Goal: Task Accomplishment & Management: Complete application form

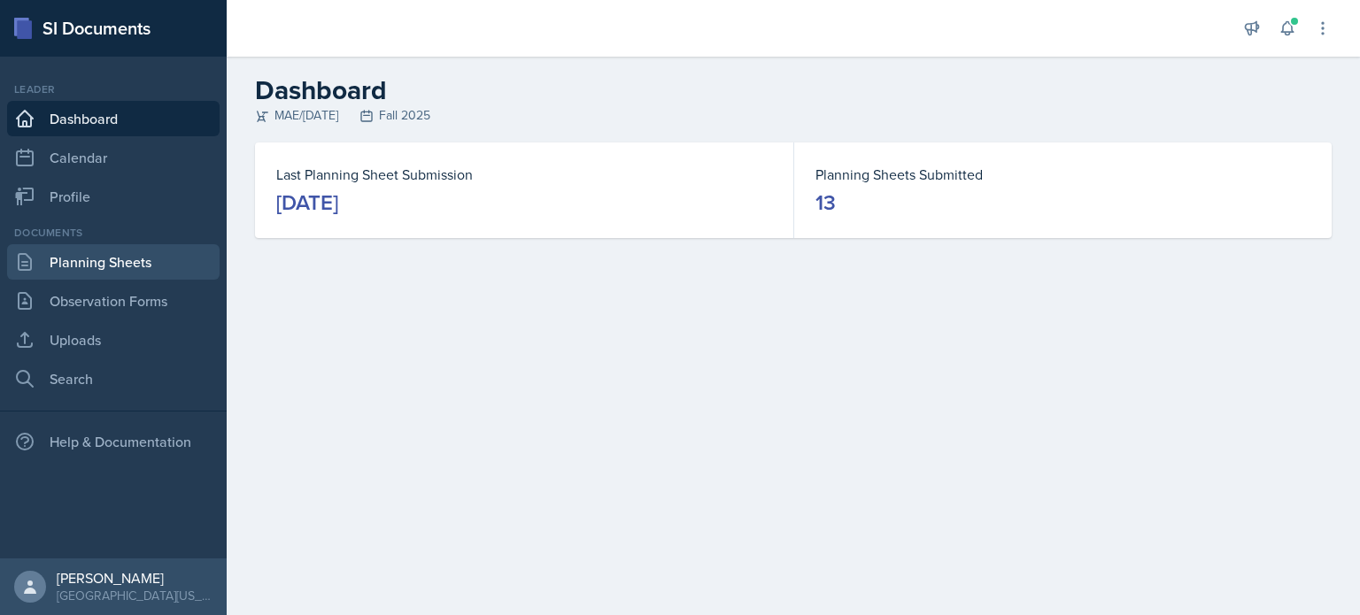
click at [134, 251] on link "Planning Sheets" at bounding box center [113, 261] width 213 height 35
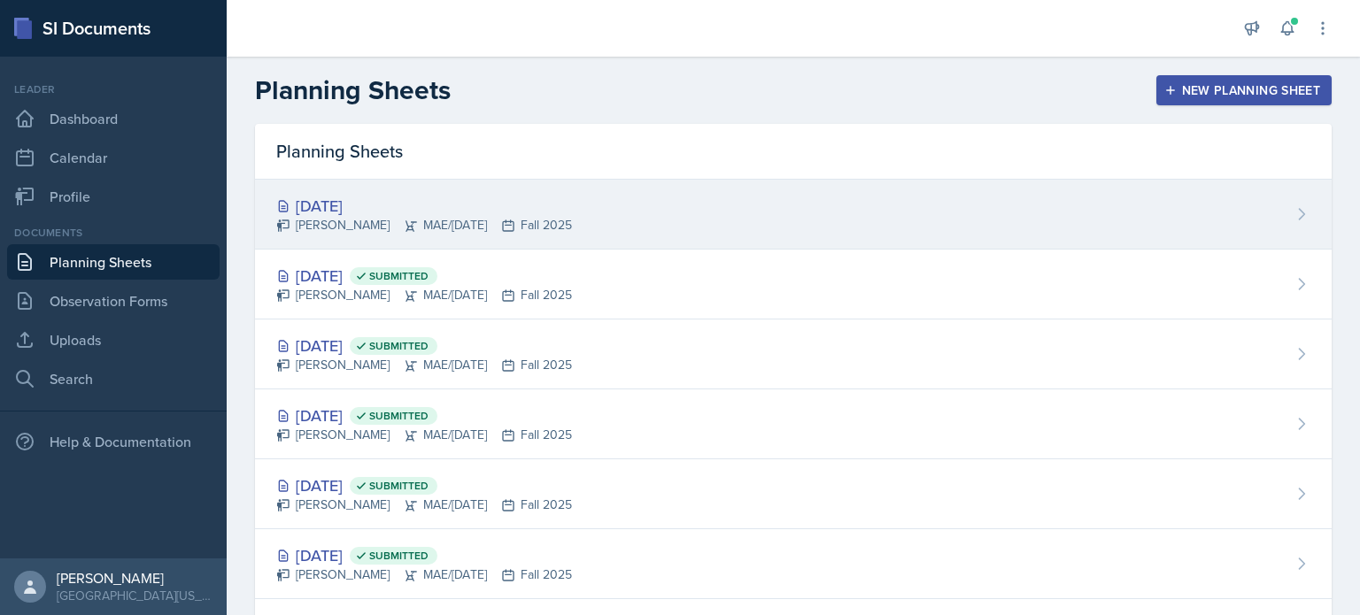
click at [654, 218] on div "[DATE] [PERSON_NAME] MAE/[DATE] Fall 2025" at bounding box center [793, 215] width 1077 height 70
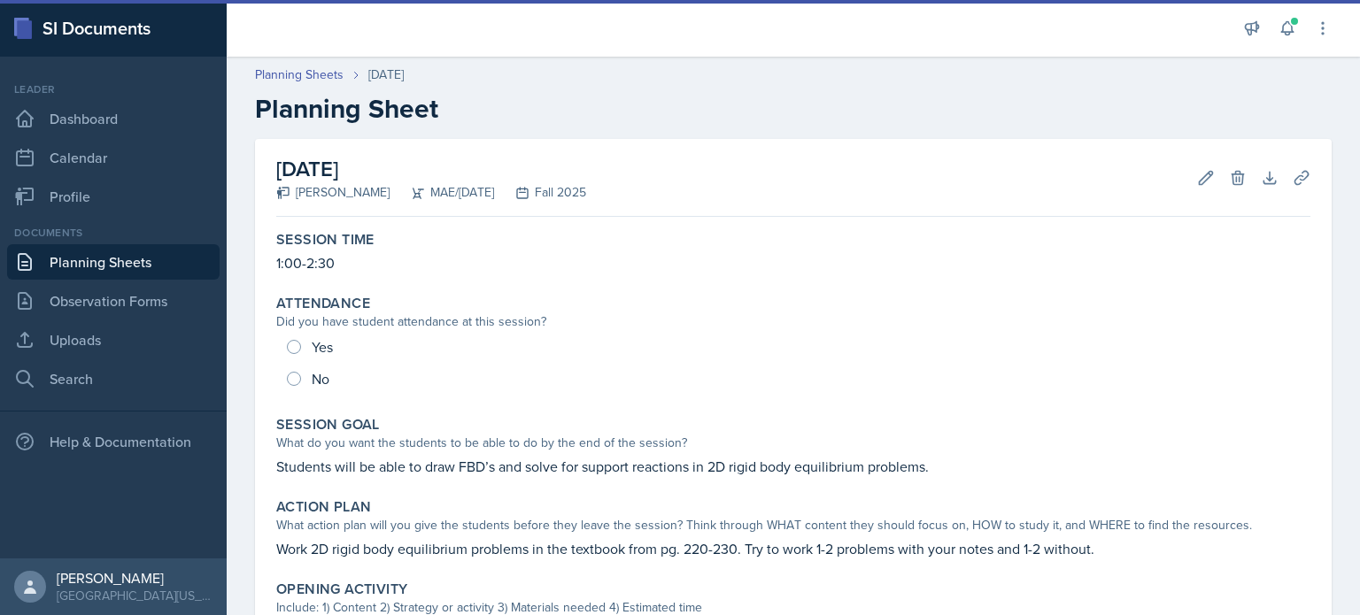
click at [654, 218] on main "Planning Sheets [DATE] Planning Sheet [DATE] [PERSON_NAME] MAE/[DATE] Fall 2025…" at bounding box center [794, 336] width 1134 height 559
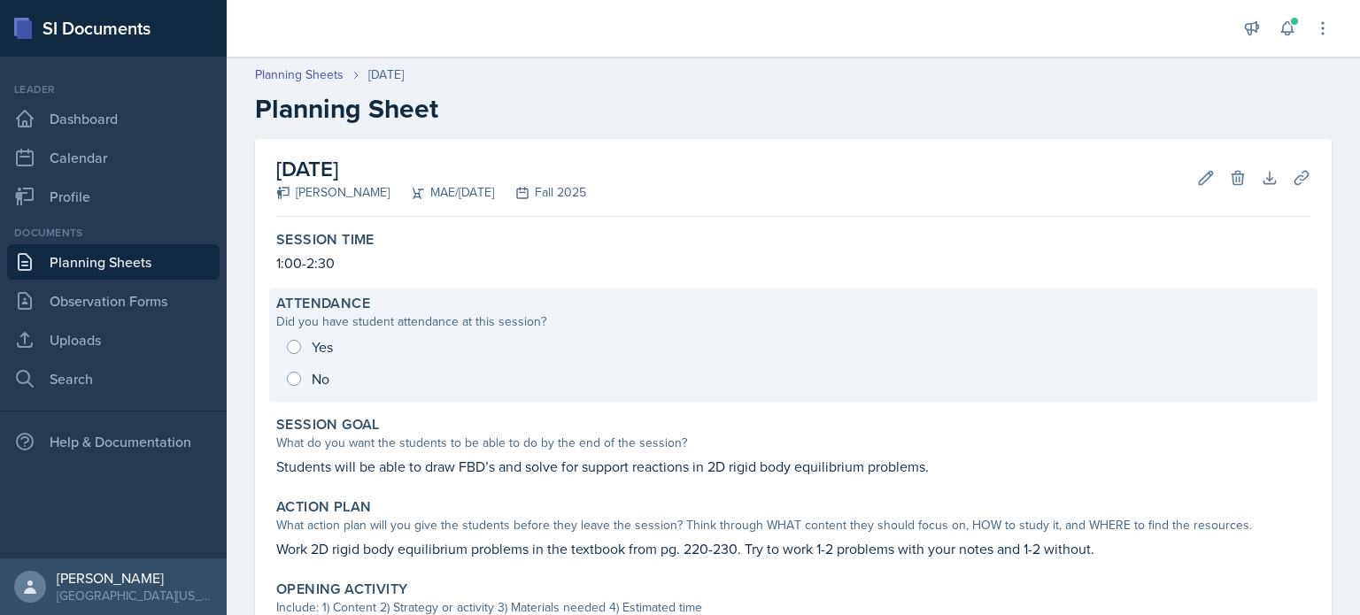
click at [294, 344] on div "Yes No" at bounding box center [793, 363] width 1034 height 64
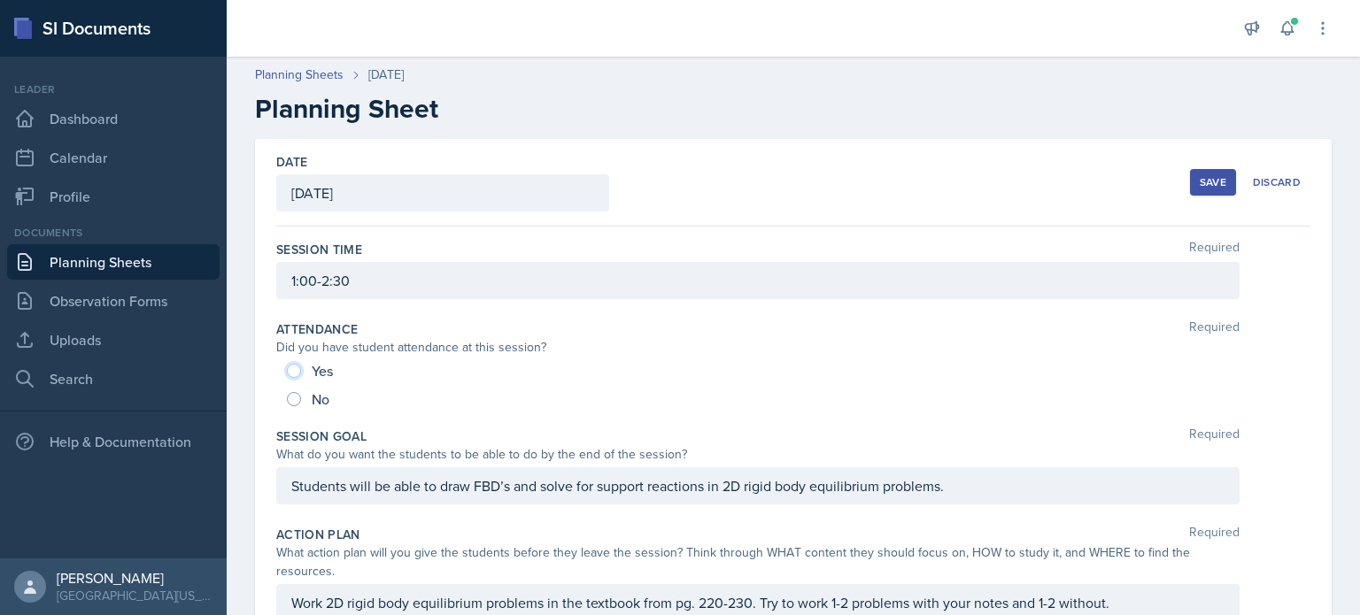
click at [290, 368] on input "Yes" at bounding box center [294, 371] width 14 height 14
radio input "true"
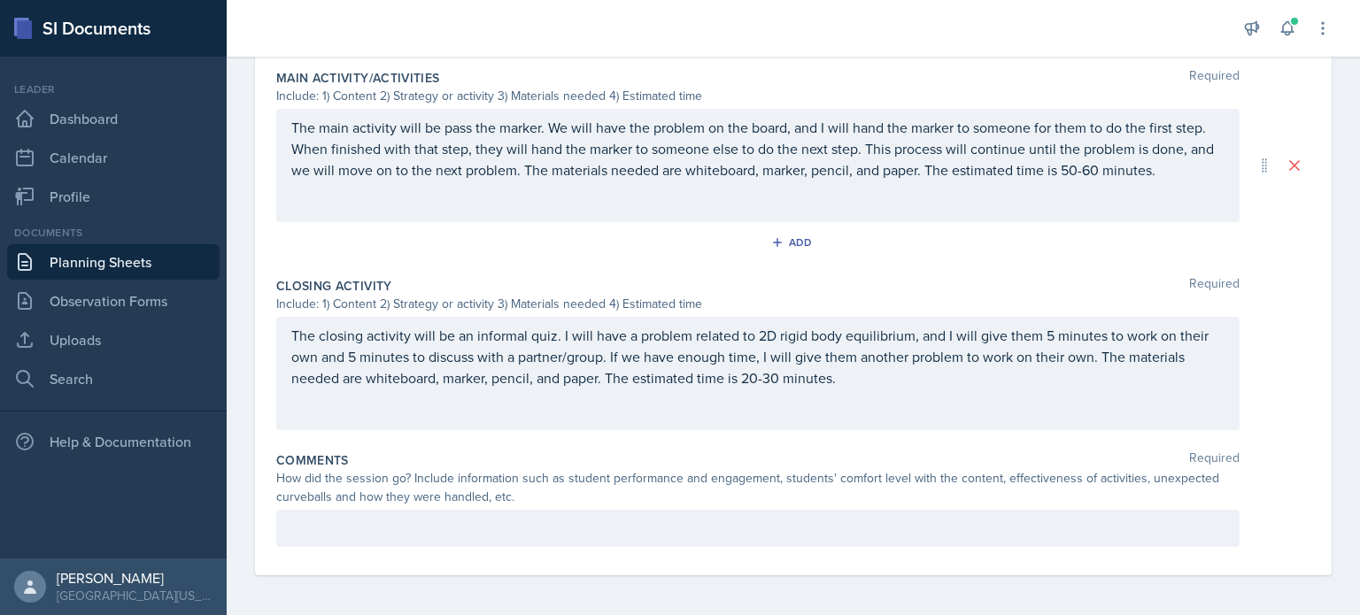
scroll to position [779, 0]
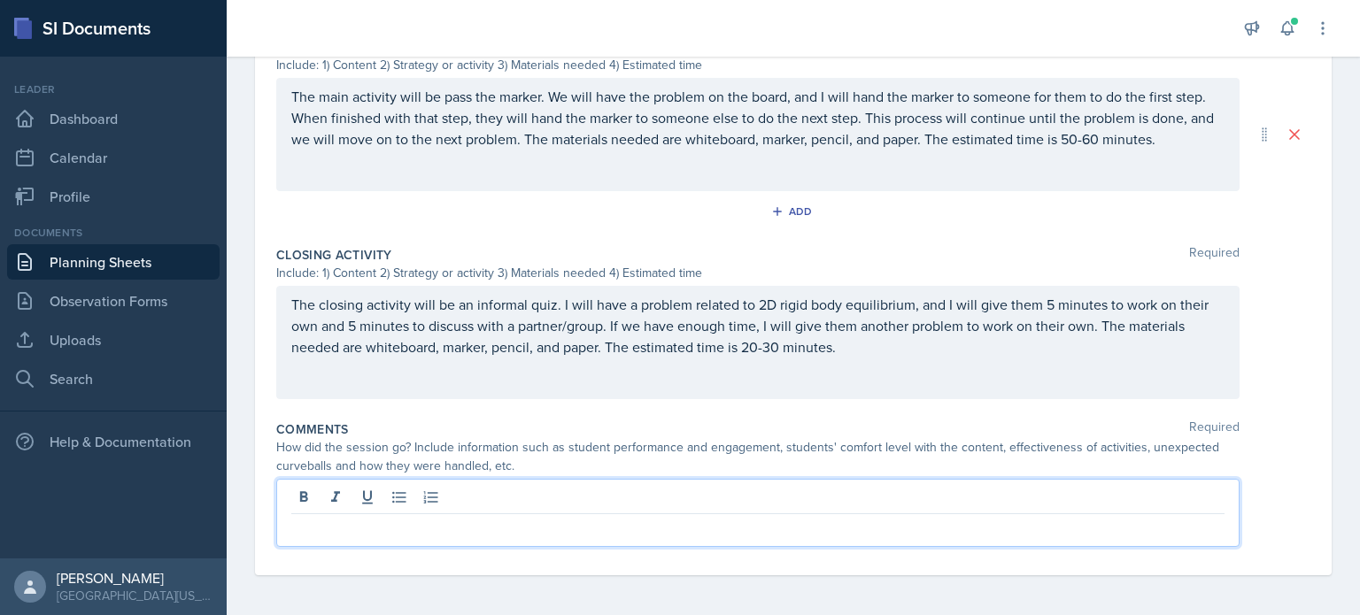
click at [663, 519] on p at bounding box center [757, 528] width 933 height 21
click at [684, 535] on p "The session went very well." at bounding box center [757, 528] width 933 height 21
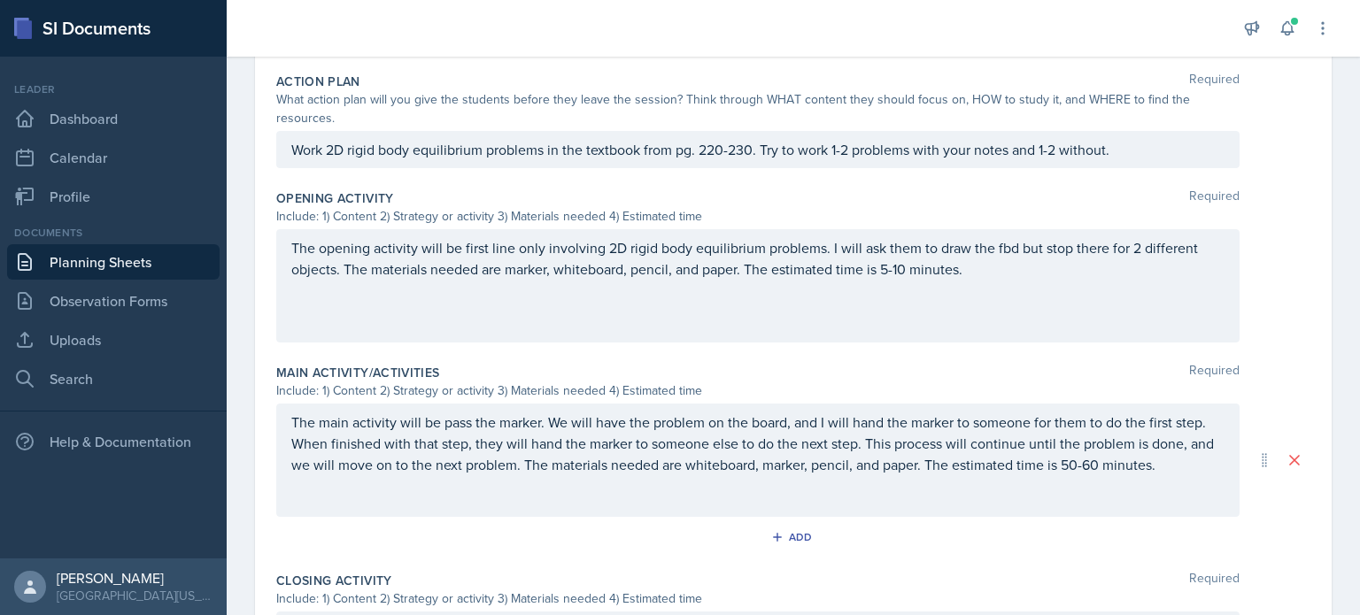
scroll to position [0, 0]
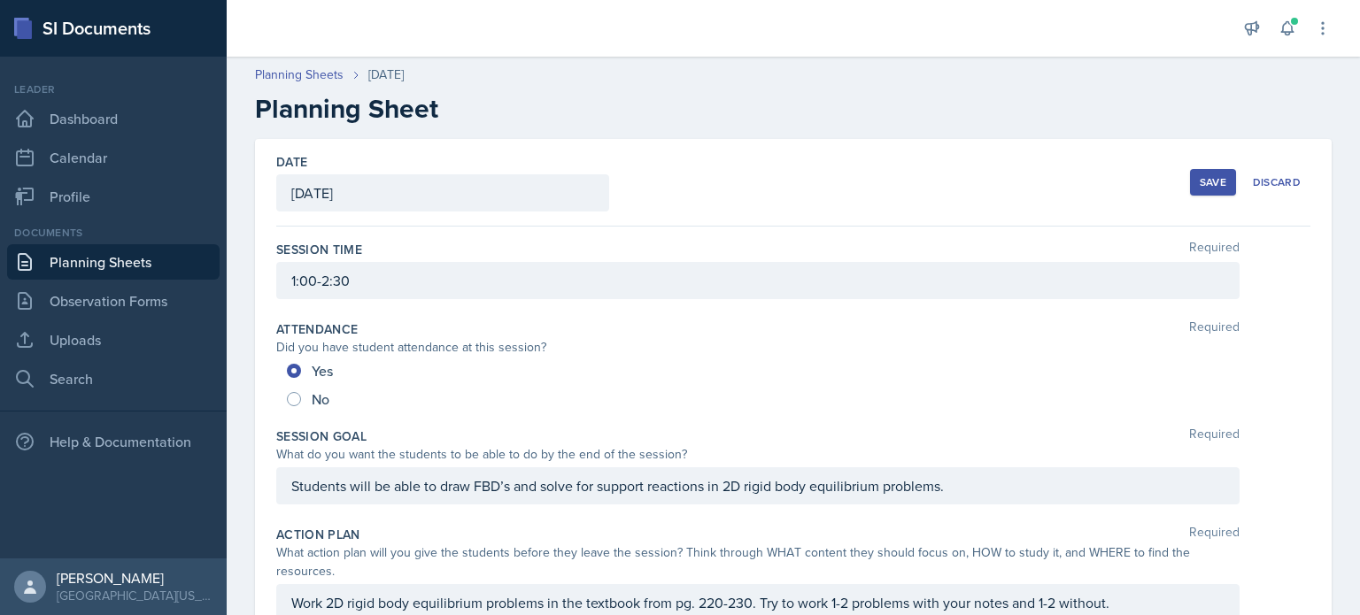
click at [1198, 169] on button "Save" at bounding box center [1213, 182] width 46 height 27
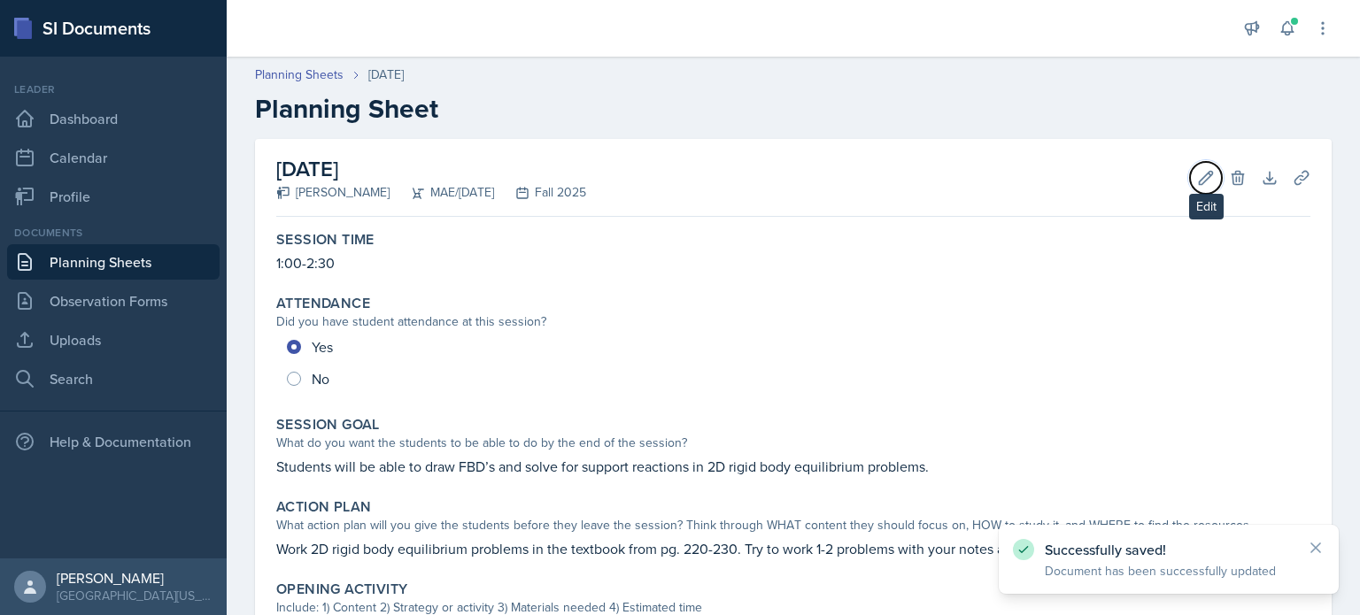
click at [1198, 169] on icon at bounding box center [1206, 178] width 18 height 18
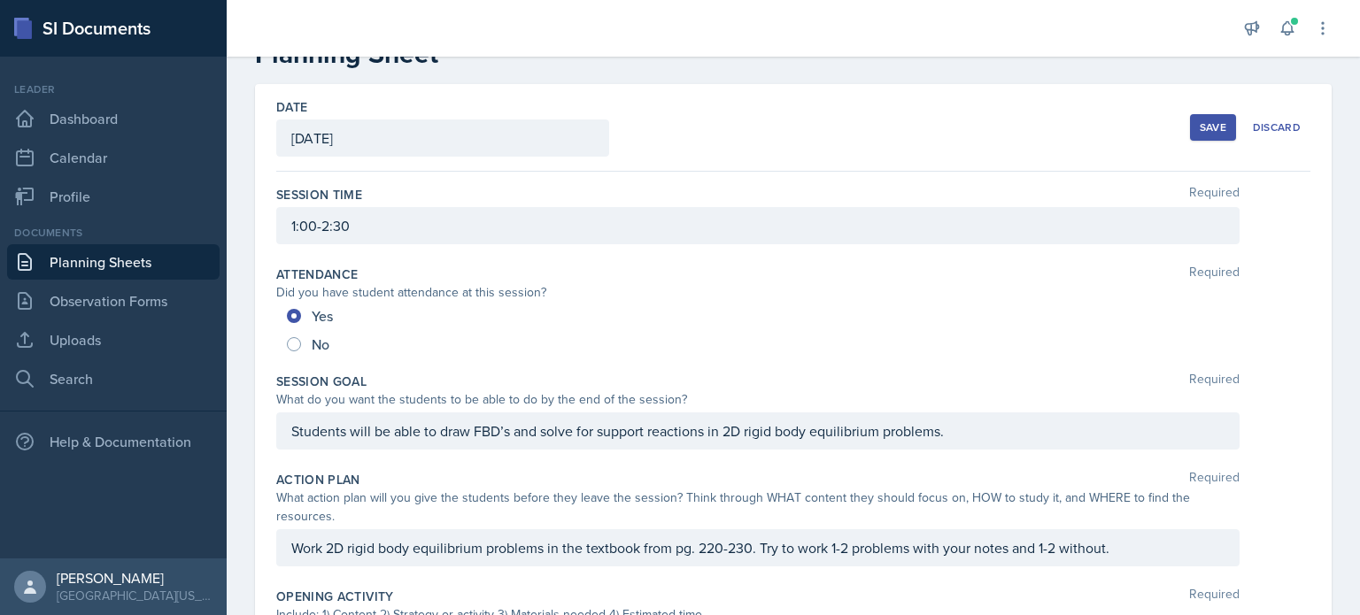
scroll to position [46, 0]
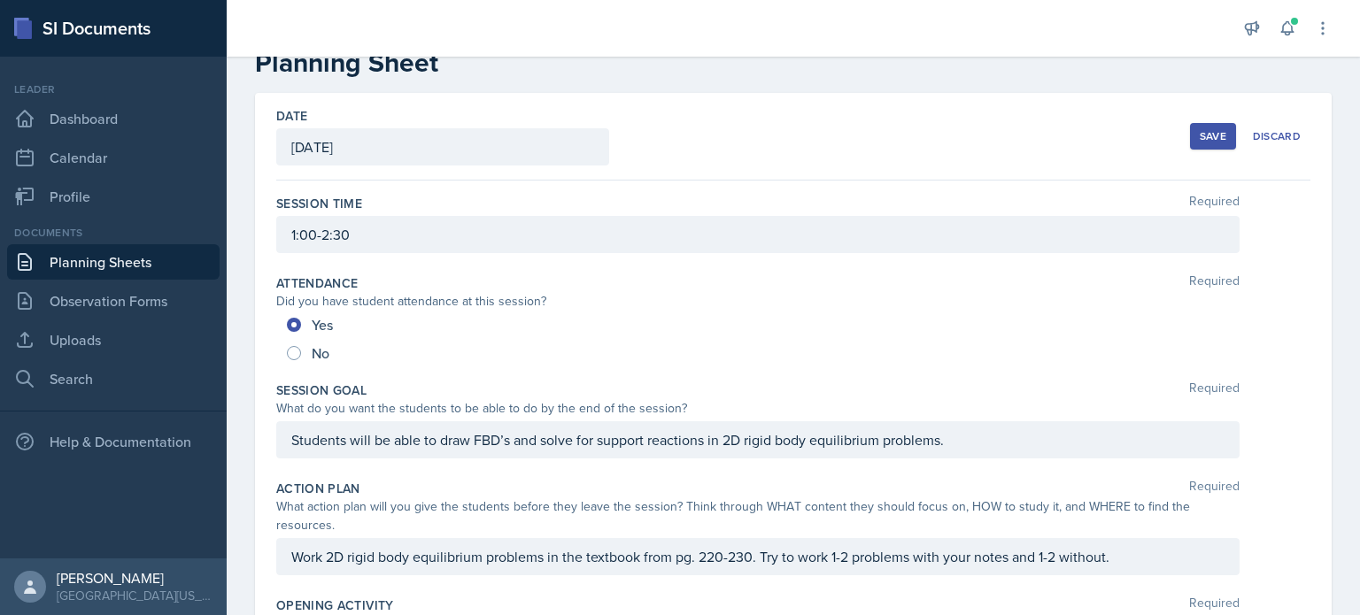
click at [1204, 144] on button "Save" at bounding box center [1213, 136] width 46 height 27
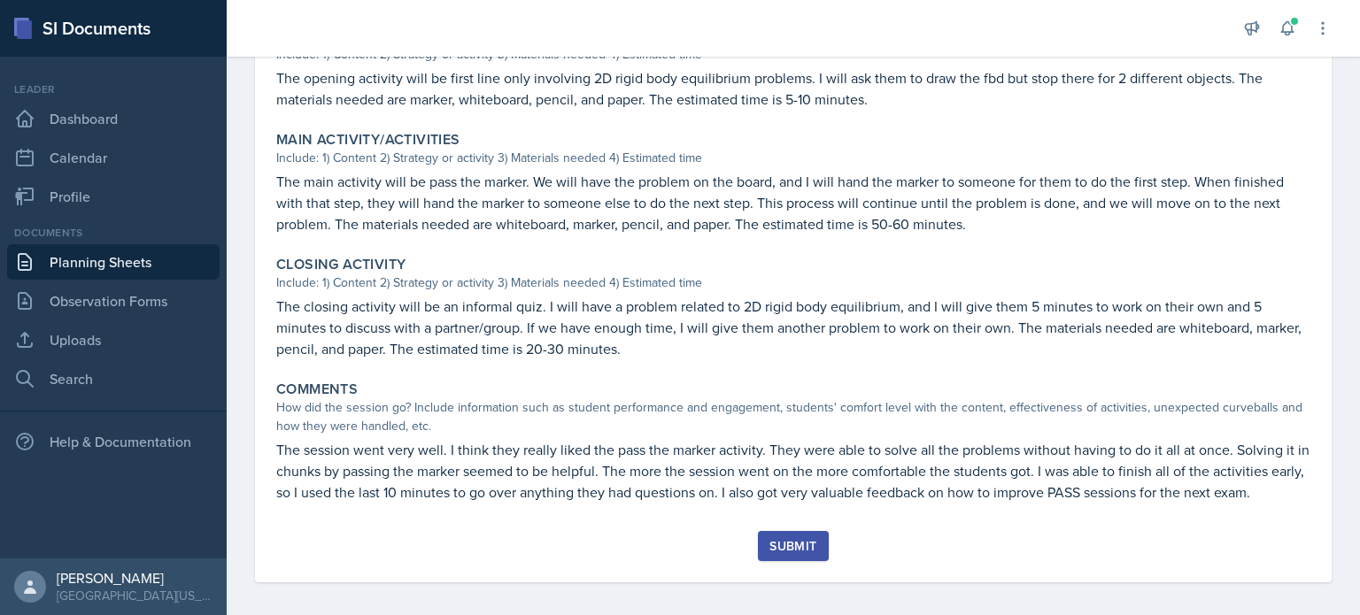
scroll to position [562, 0]
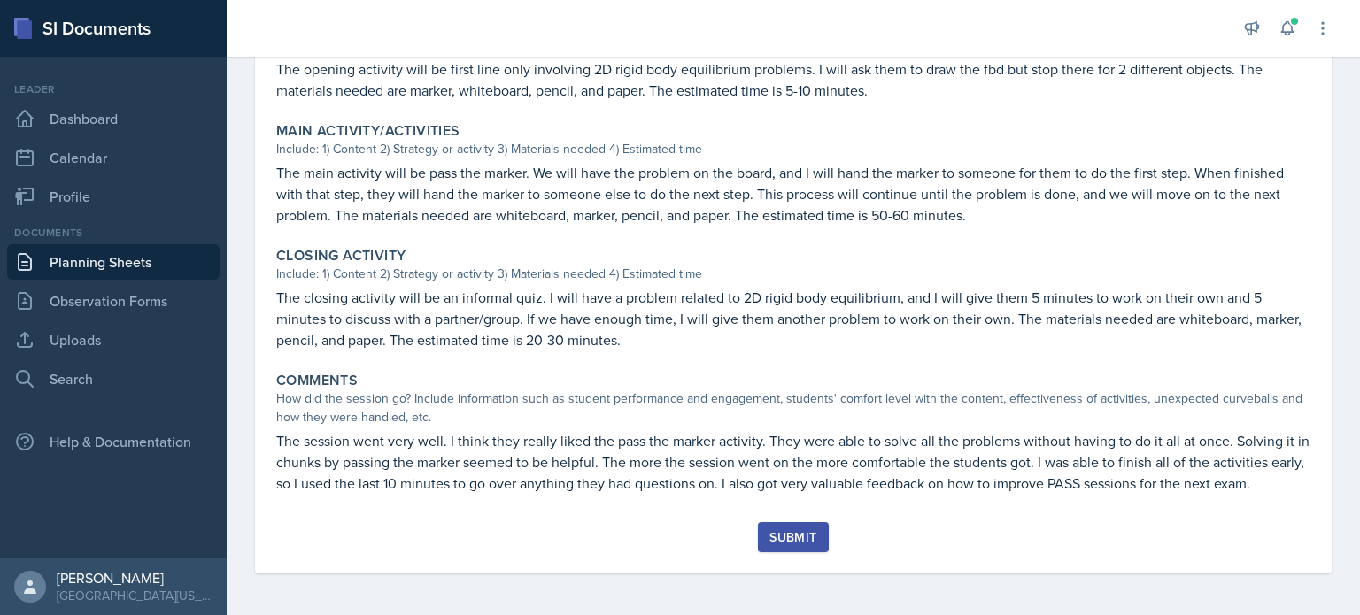
click at [799, 534] on div "Submit" at bounding box center [793, 537] width 47 height 14
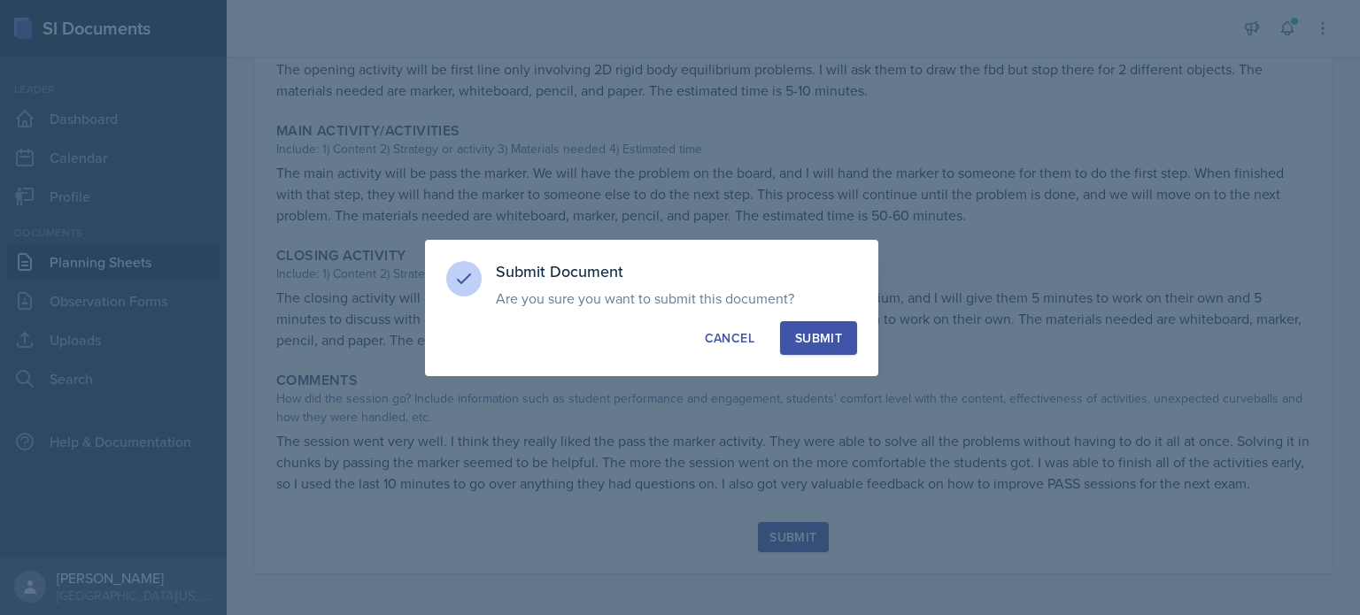
click at [843, 323] on button "Submit" at bounding box center [818, 338] width 77 height 34
radio input "true"
